Goal: Browse casually: Explore the website without a specific task or goal

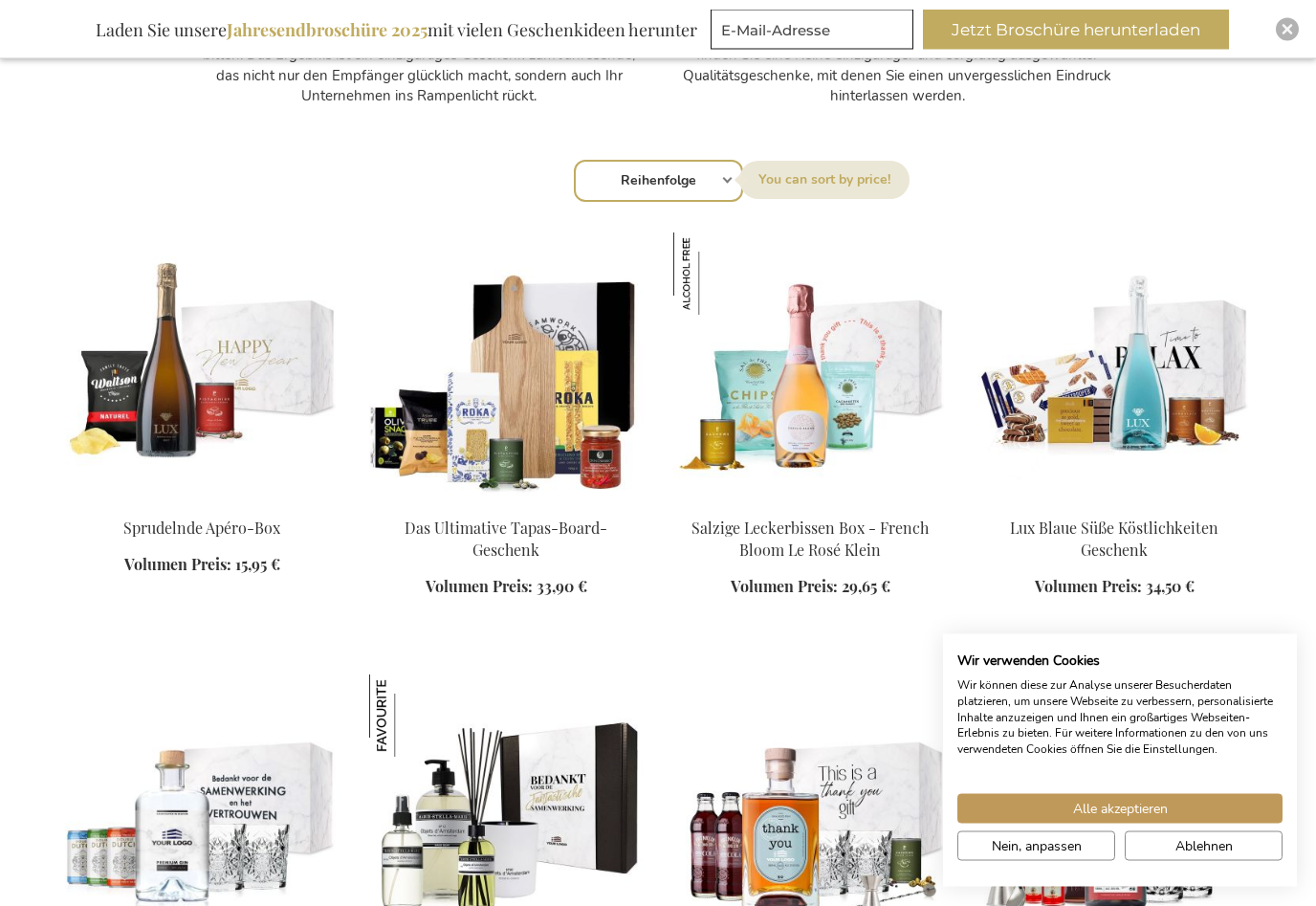
scroll to position [1194, 0]
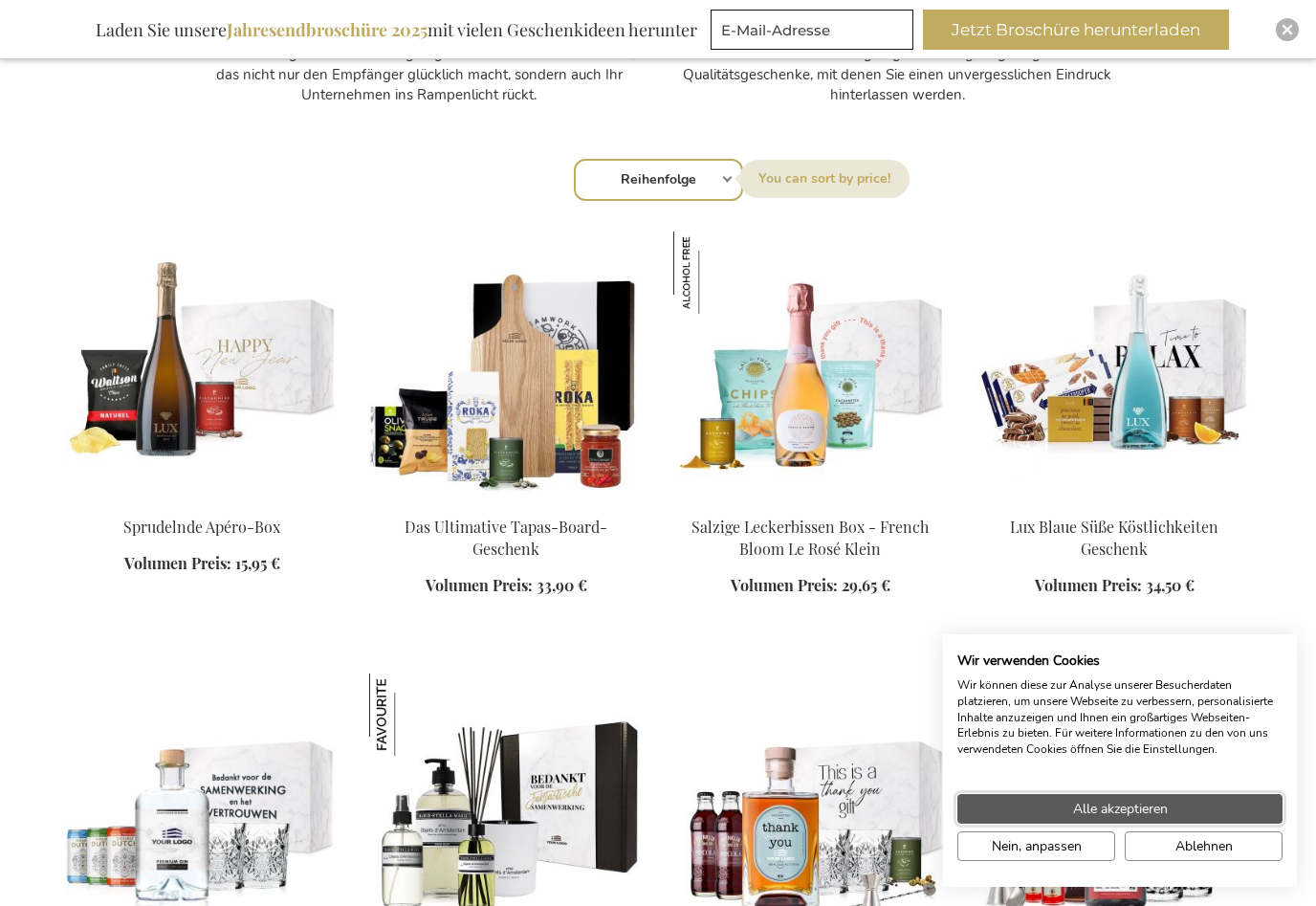
click at [1233, 823] on button "Alle akzeptieren" at bounding box center [1119, 809] width 325 height 30
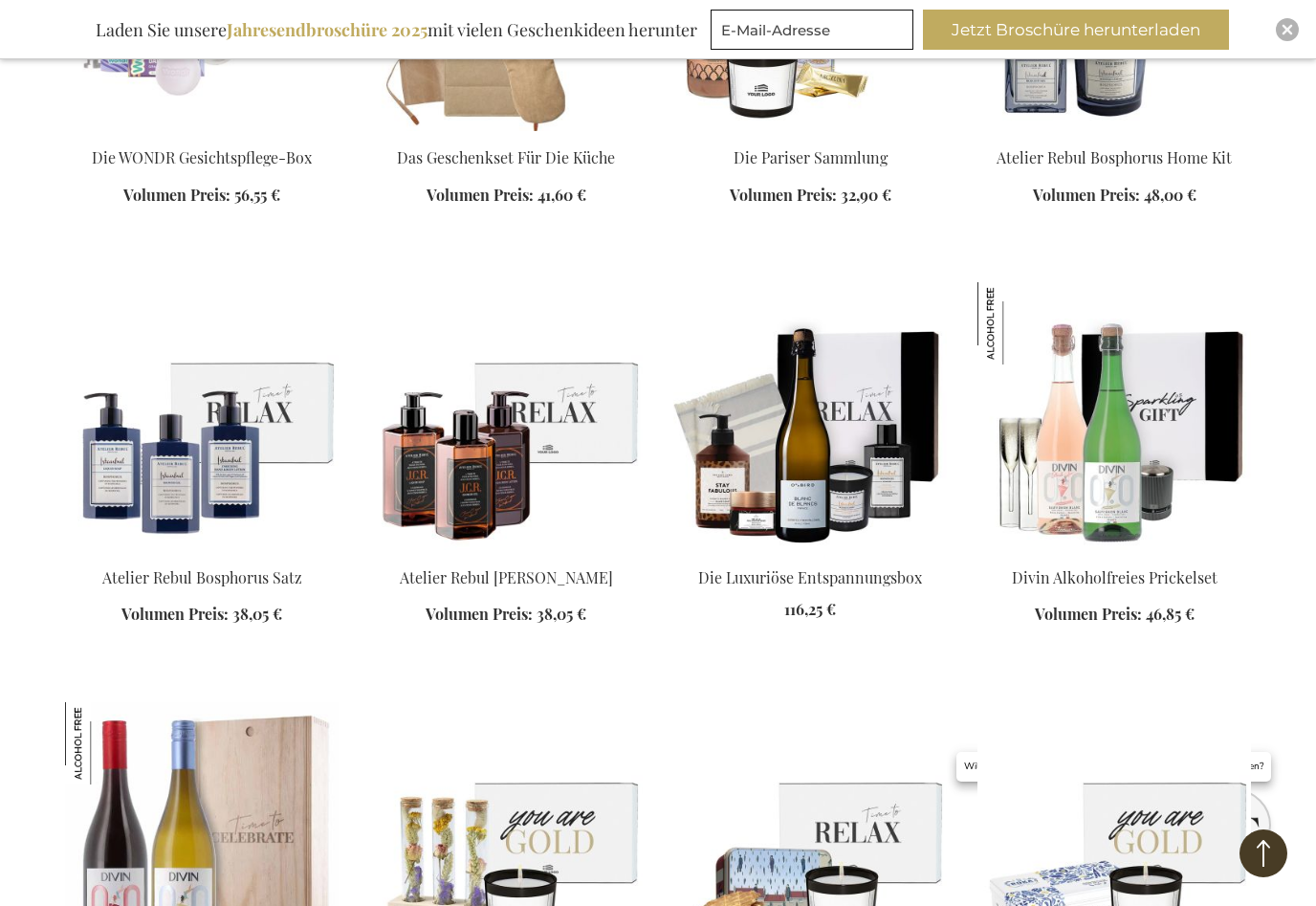
scroll to position [6437, 0]
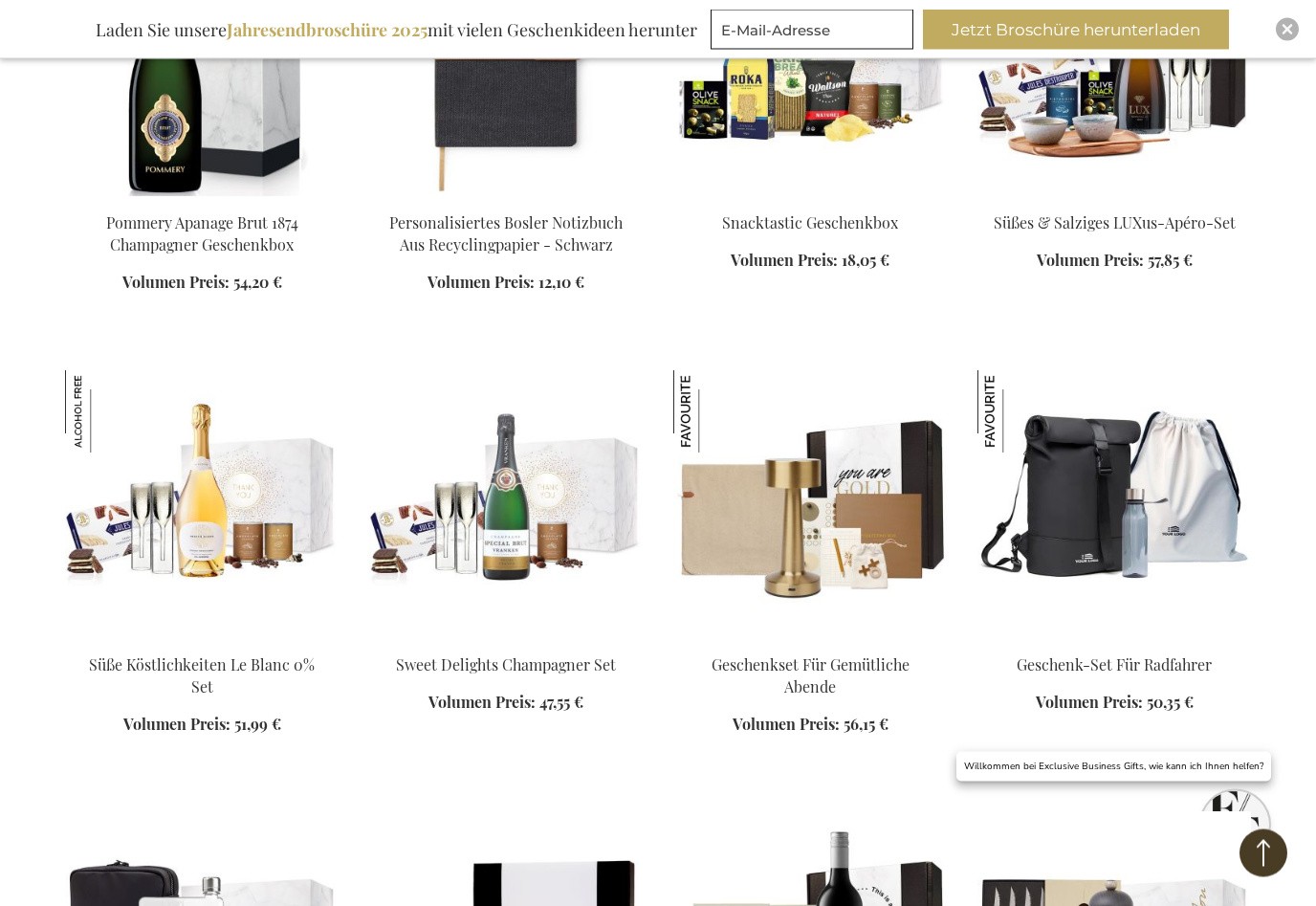
scroll to position [11244, 0]
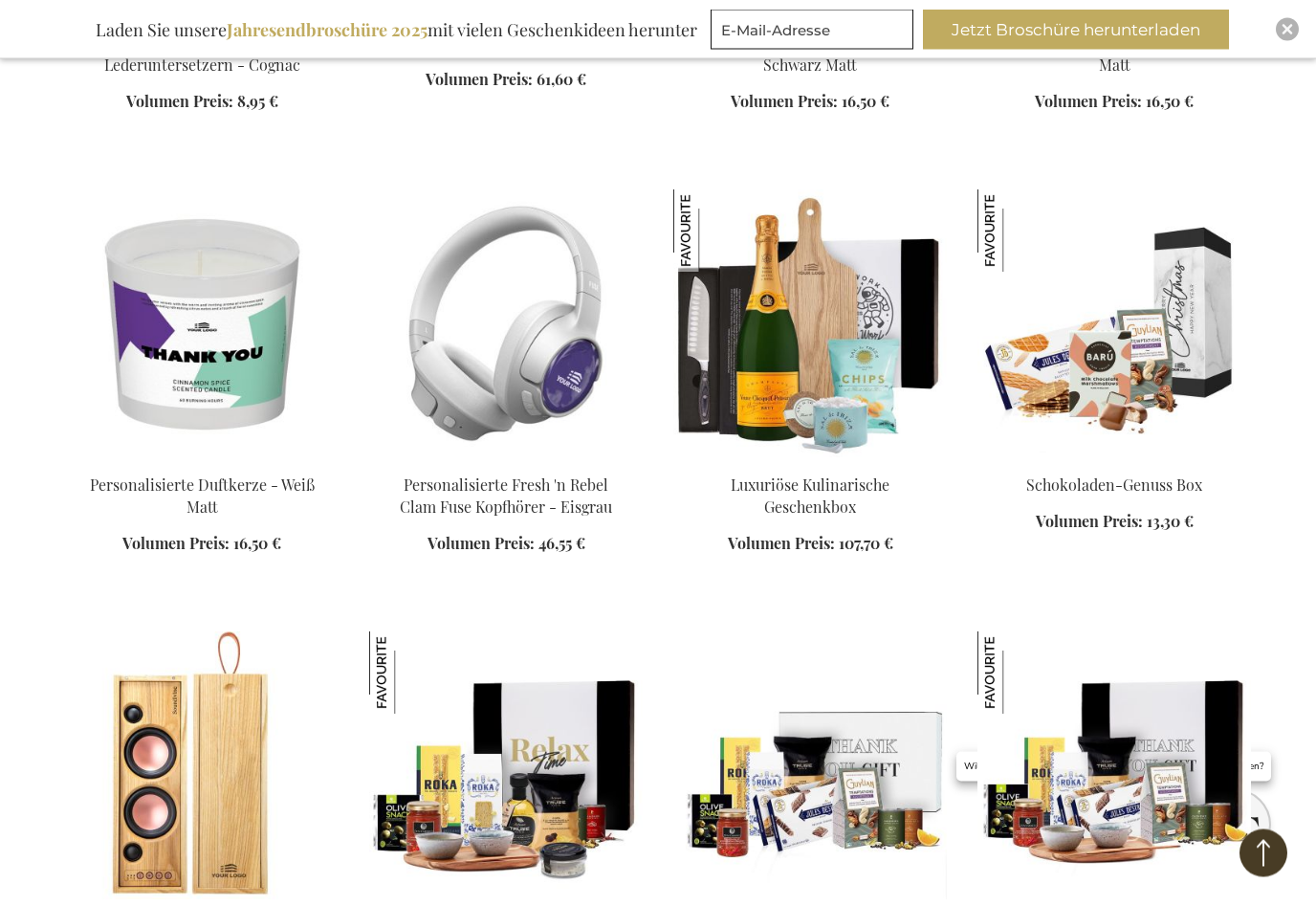
scroll to position [12743, 0]
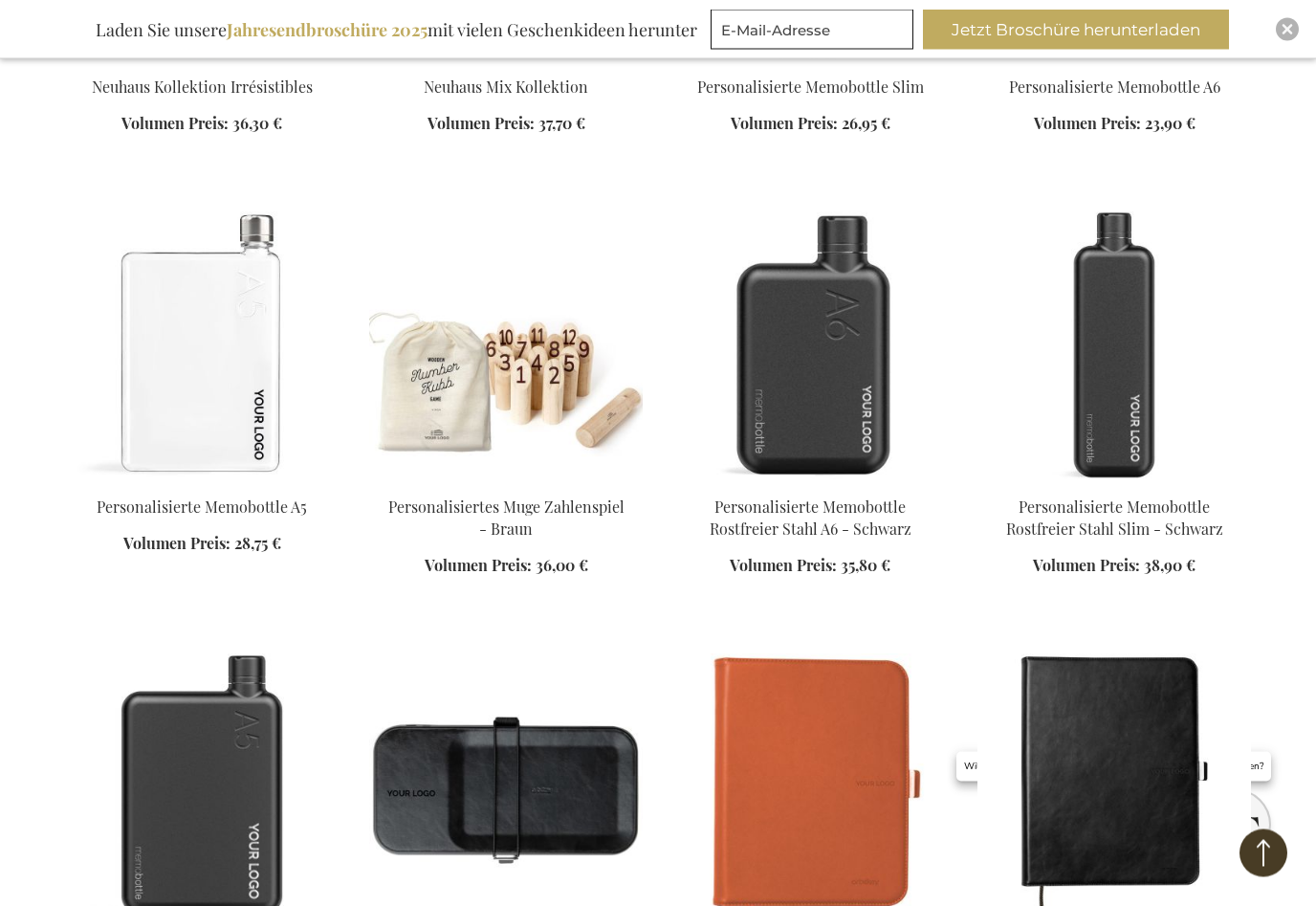
scroll to position [14904, 0]
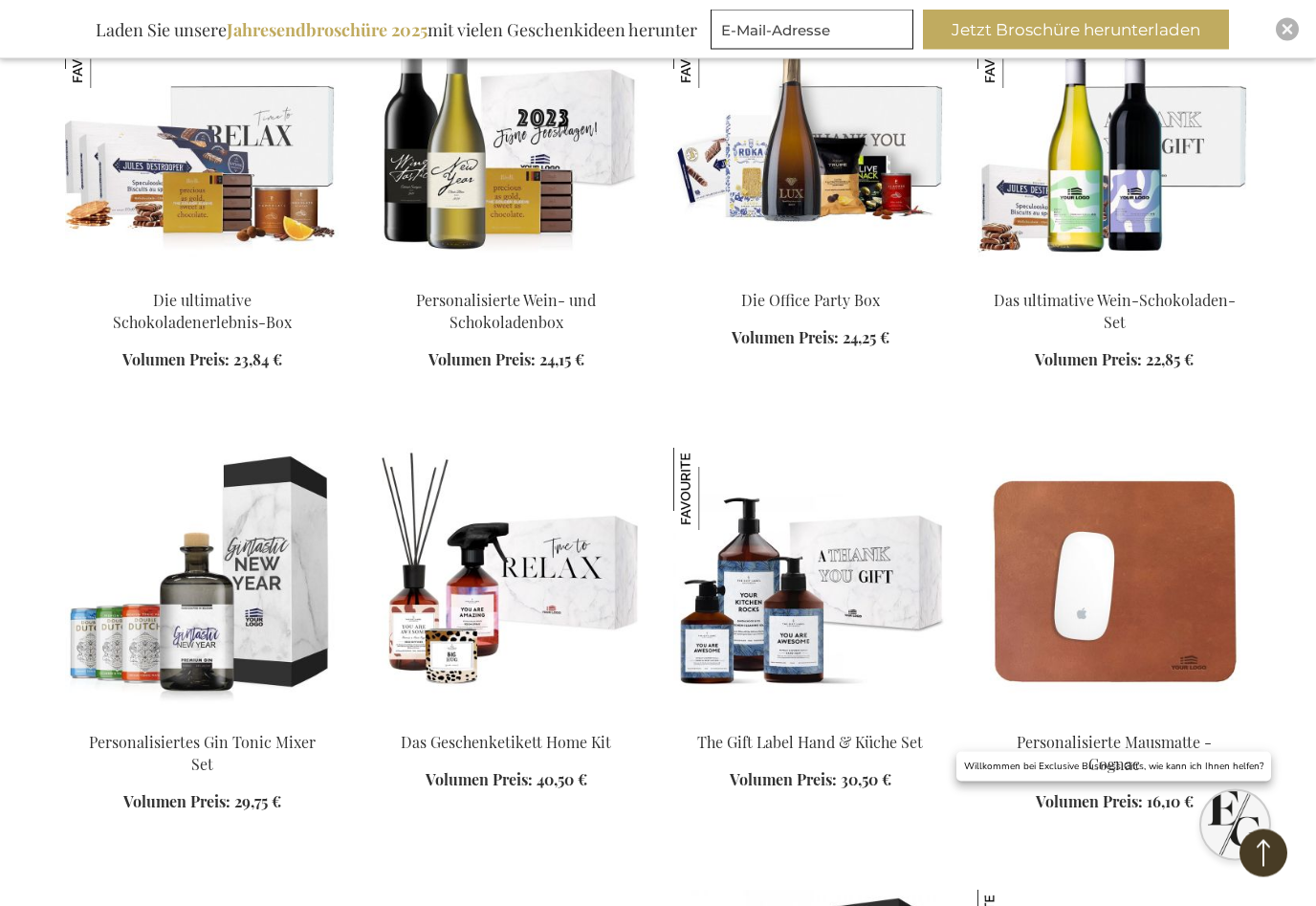
scroll to position [29398, 0]
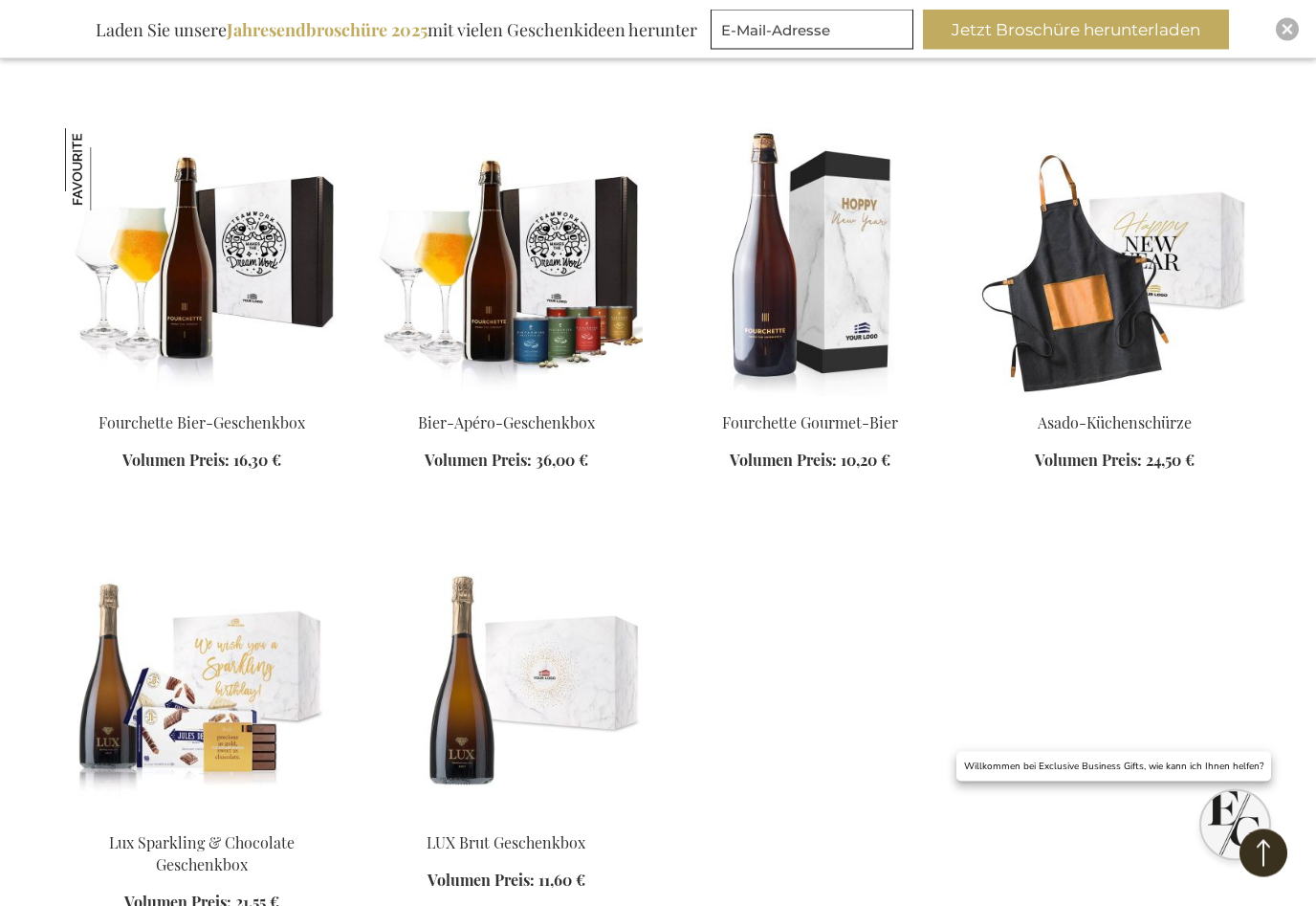
click at [1279, 877] on button "Back to Top" at bounding box center [1264, 853] width 48 height 48
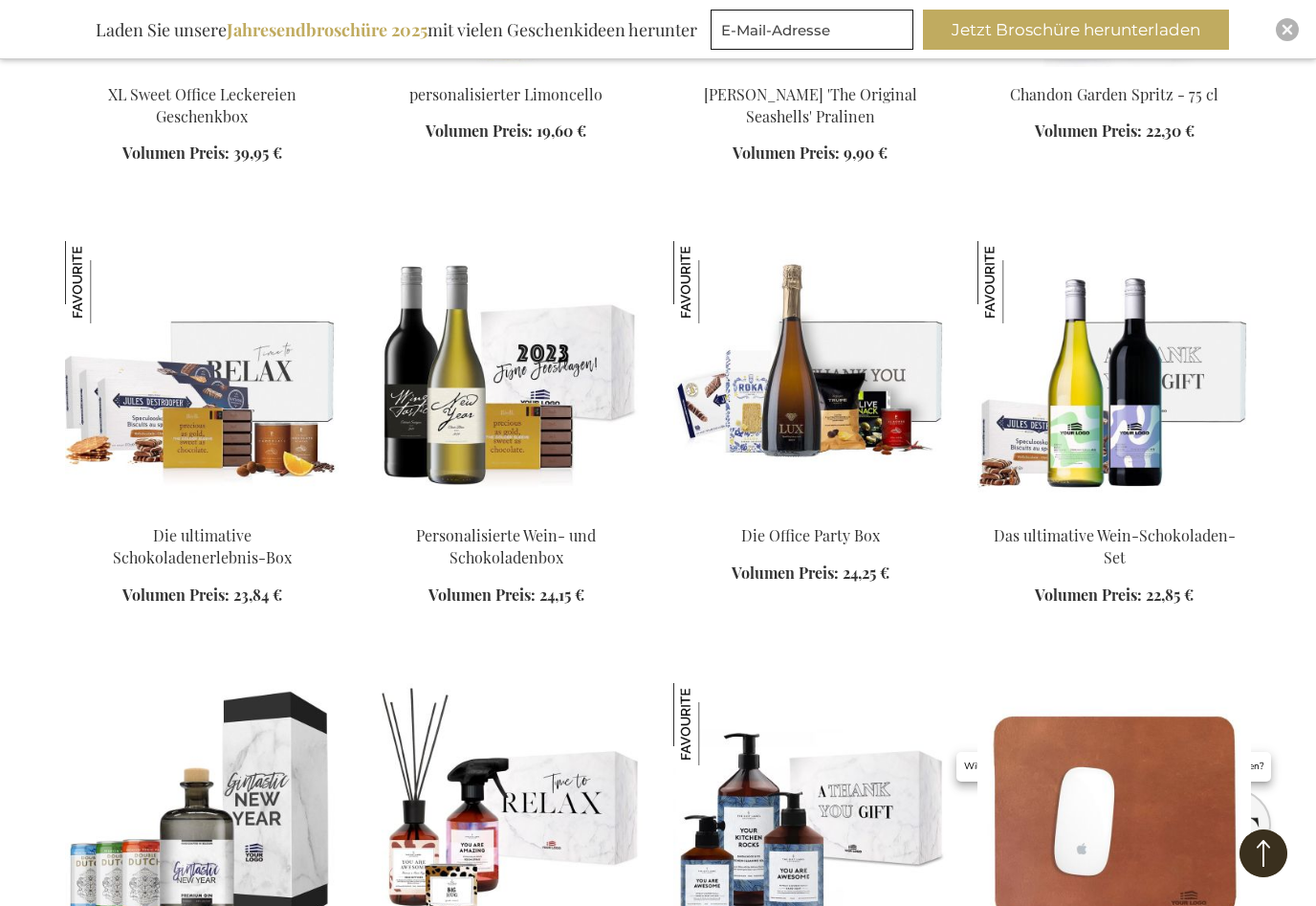
scroll to position [184, 0]
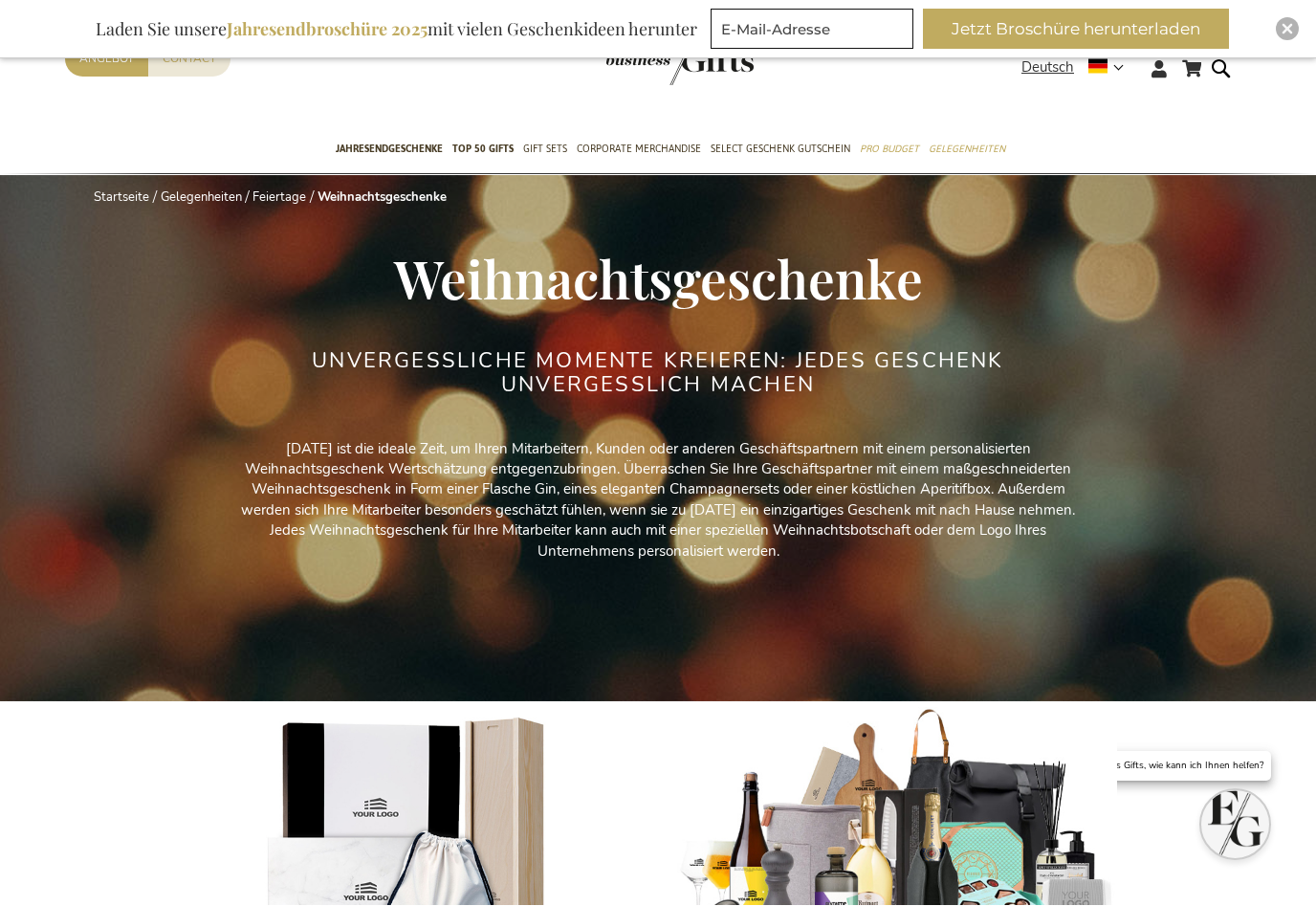
scroll to position [35, 0]
